Goal: Task Accomplishment & Management: Manage account settings

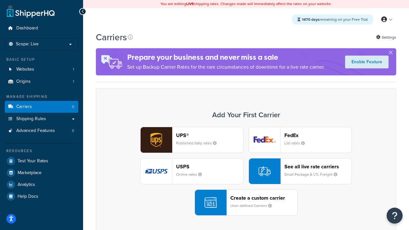
click at [246, 171] on div "UPS® Published daily rates FedEx List rates USPS Online rates See all live rate…" at bounding box center [246, 171] width 287 height 89
click at [318, 135] on header "FedEx" at bounding box center [318, 135] width 67 height 6
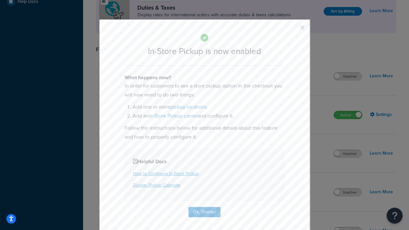
click at [293, 30] on button "button" at bounding box center [293, 30] width 2 height 2
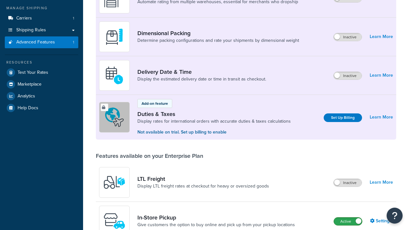
click at [348, 218] on label "Active" at bounding box center [348, 222] width 28 height 8
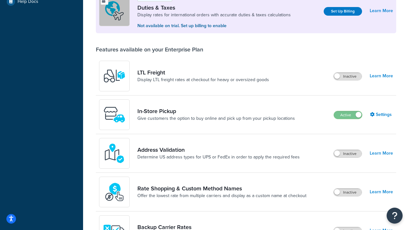
scroll to position [195, 0]
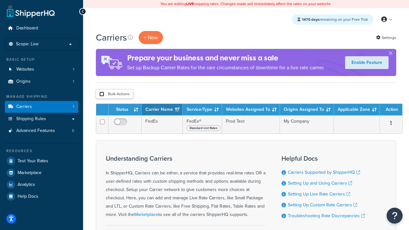
click at [102, 94] on input "checkbox" at bounding box center [101, 94] width 5 height 5
checkbox input "true"
click at [0, 0] on button "Delete" at bounding box center [0, 0] width 0 height 0
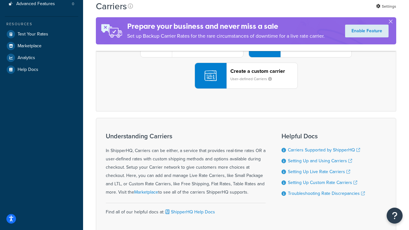
click at [246, 89] on div "UPS® Published daily rates FedEx List rates USPS Online rates See all live rate…" at bounding box center [246, 44] width 287 height 89
click at [318, 12] on header "FedEx" at bounding box center [318, 8] width 67 height 6
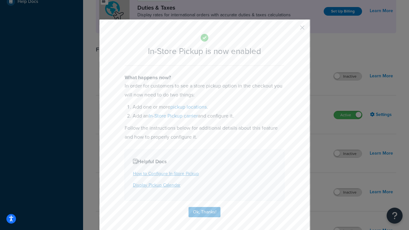
click at [293, 30] on button "button" at bounding box center [293, 30] width 2 height 2
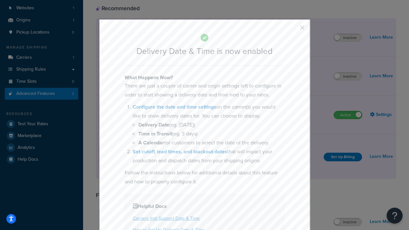
click at [293, 30] on button "button" at bounding box center [293, 30] width 2 height 2
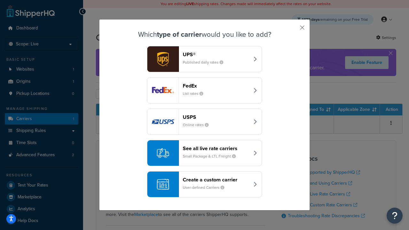
click at [205, 185] on div "Create a custom carrier User-defined Carriers" at bounding box center [216, 184] width 67 height 15
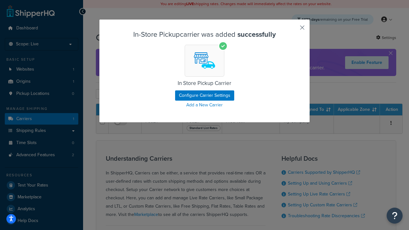
click at [293, 30] on button "button" at bounding box center [293, 30] width 2 height 2
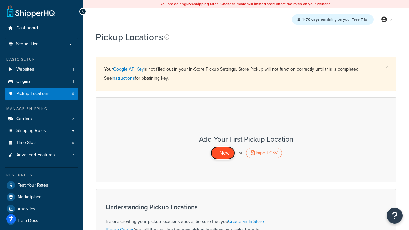
click at [223, 153] on span "+ New" at bounding box center [223, 152] width 14 height 7
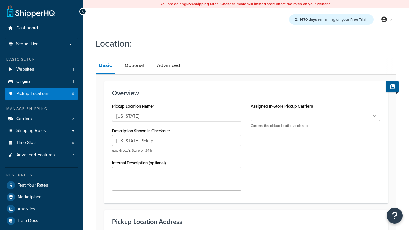
type input "California Pickup"
click at [316, 116] on ul at bounding box center [315, 116] width 129 height 11
type input "3385 Michelson Drive"
type input "Suite B"
type input "Irvine"
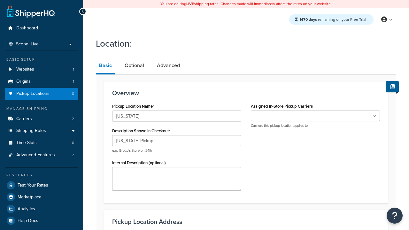
select select "5"
type input "Irvine"
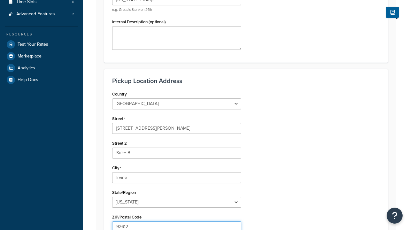
type input "92612"
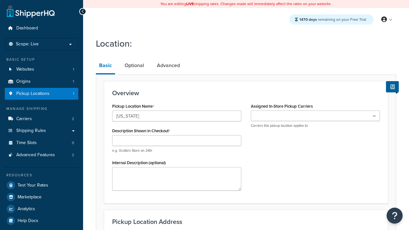
type input "[US_STATE]"
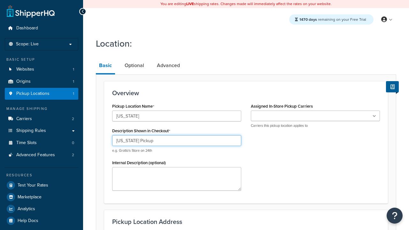
type input "[US_STATE] Pickup"
click at [316, 116] on ul at bounding box center [315, 116] width 129 height 11
type input "[STREET_ADDRESS]"
type input "Suite A"
type input "[GEOGRAPHIC_DATA]"
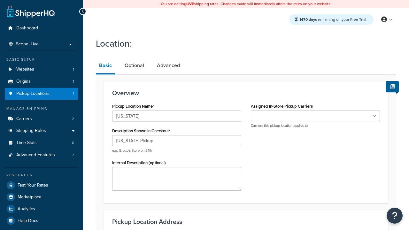
select select "43"
type input "[GEOGRAPHIC_DATA]"
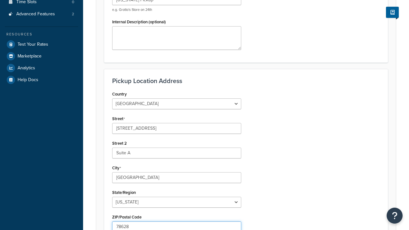
type input "78628"
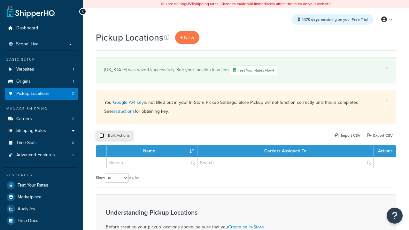
click at [102, 136] on input "checkbox" at bounding box center [101, 135] width 5 height 5
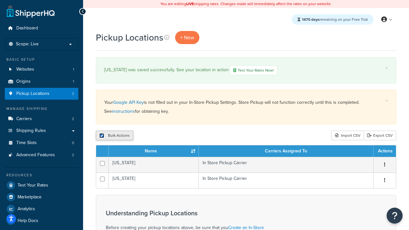
click at [102, 136] on input "checkbox" at bounding box center [101, 135] width 5 height 5
checkbox input "false"
click at [102, 136] on input "checkbox" at bounding box center [101, 135] width 5 height 5
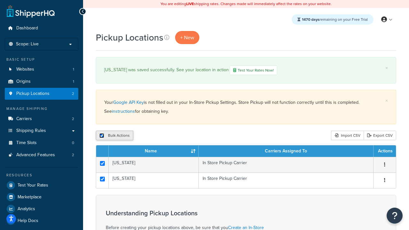
checkbox input "true"
click at [147, 136] on button "Duplicate" at bounding box center [146, 136] width 27 height 10
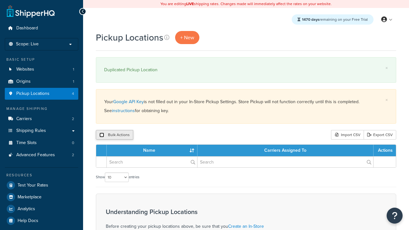
click at [102, 135] on input "checkbox" at bounding box center [101, 135] width 5 height 5
checkbox input "true"
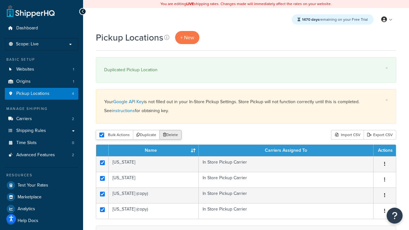
click at [172, 135] on button "Delete" at bounding box center [171, 135] width 22 height 10
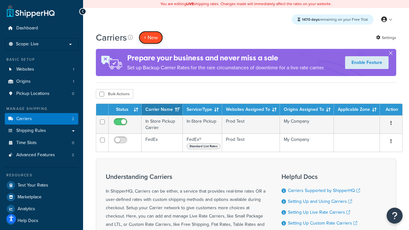
click at [151, 37] on button "+ New" at bounding box center [151, 37] width 24 height 13
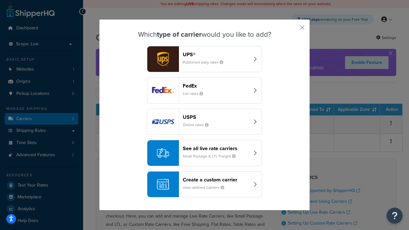
click at [205, 185] on div "Create a custom carrier User-defined Carriers" at bounding box center [216, 184] width 67 height 15
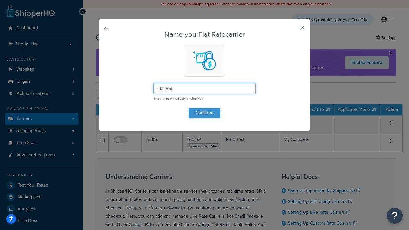
type input "Flat Rate"
click at [205, 113] on button "Continue" at bounding box center [205, 113] width 32 height 10
click at [293, 30] on button "button" at bounding box center [293, 30] width 2 height 2
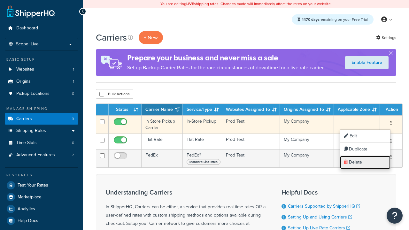
click at [365, 162] on link "Delete" at bounding box center [365, 162] width 51 height 13
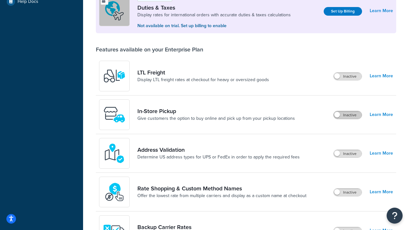
scroll to position [195, 0]
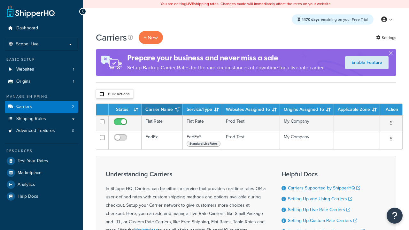
click at [102, 94] on input "checkbox" at bounding box center [101, 94] width 5 height 5
checkbox input "true"
click at [0, 0] on button "Delete" at bounding box center [0, 0] width 0 height 0
